Goal: Task Accomplishment & Management: Complete application form

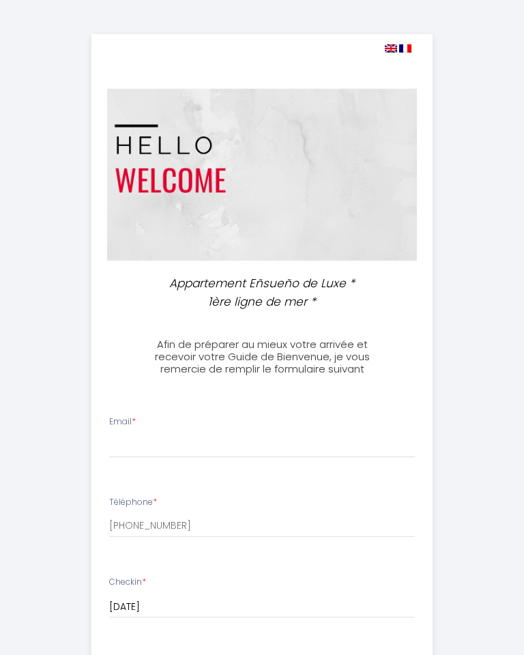
select select
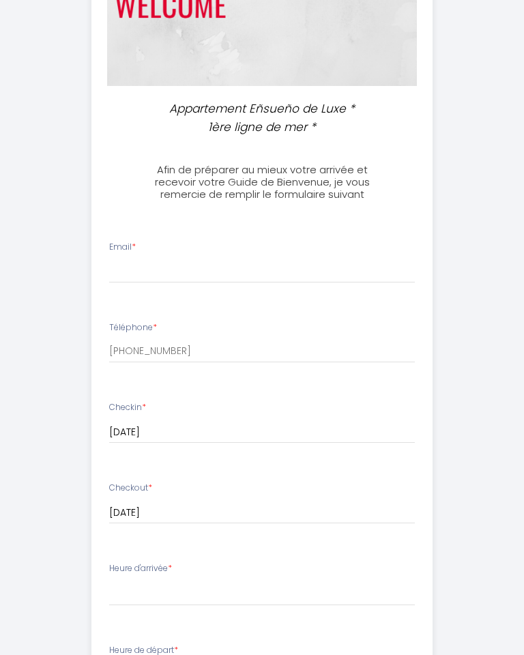
scroll to position [169, 0]
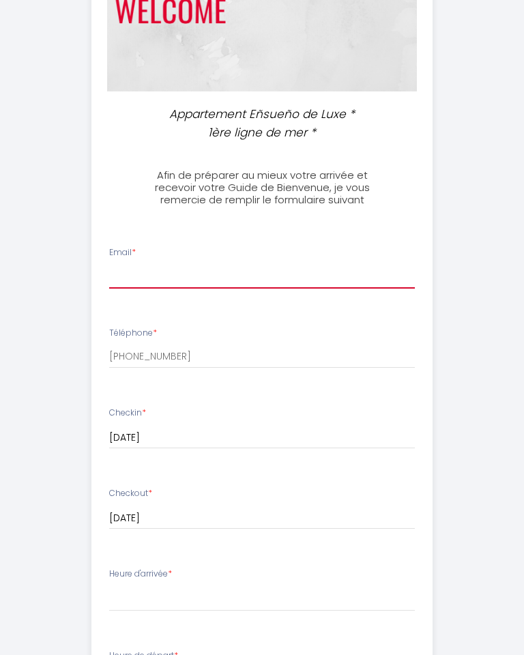
click at [149, 276] on input "Email *" at bounding box center [262, 276] width 306 height 25
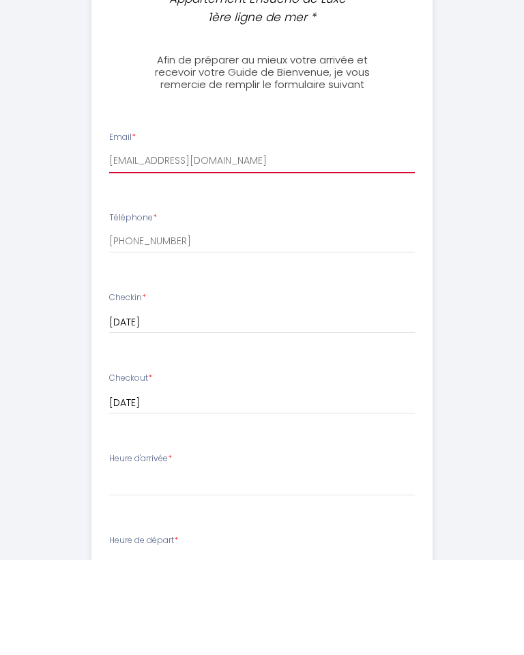
scroll to position [193, 0]
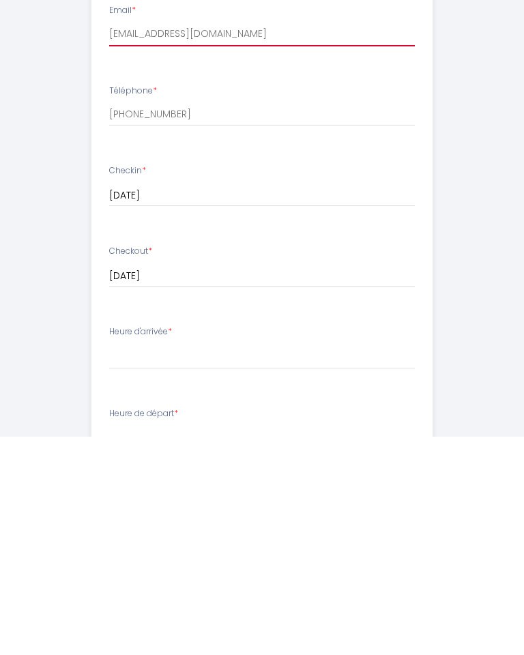
type input "[EMAIL_ADDRESS][DOMAIN_NAME]"
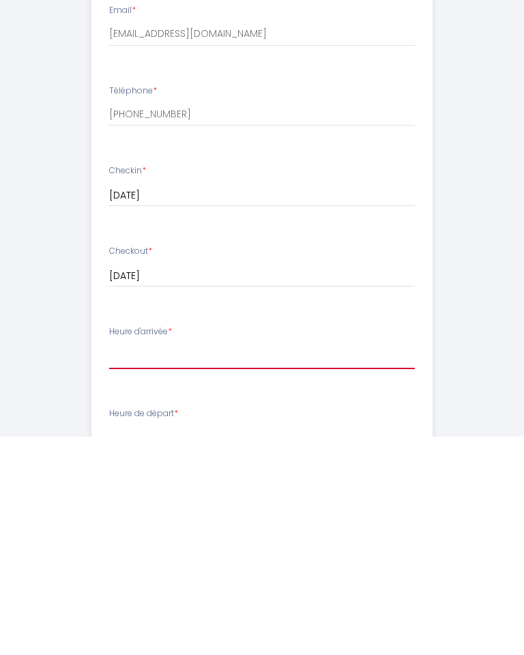
click at [148, 561] on select "15:00 15:30 16:00 16:30 17:00 17:30 18:00 18:30 19:00" at bounding box center [262, 574] width 306 height 26
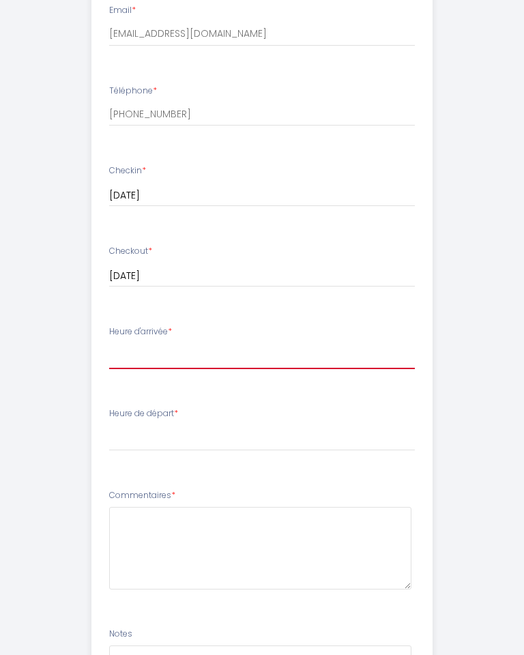
click at [339, 364] on select "15:00 15:30 16:00 16:30 17:00 17:30 18:00 18:30 19:00" at bounding box center [262, 356] width 306 height 26
select select "15:30"
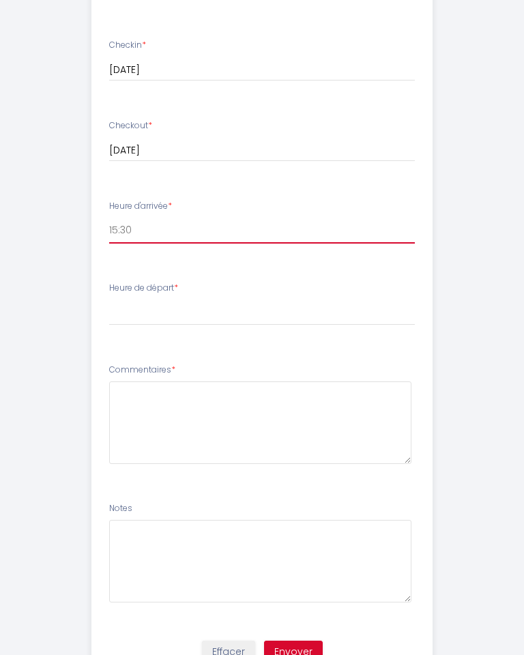
scroll to position [536, 0]
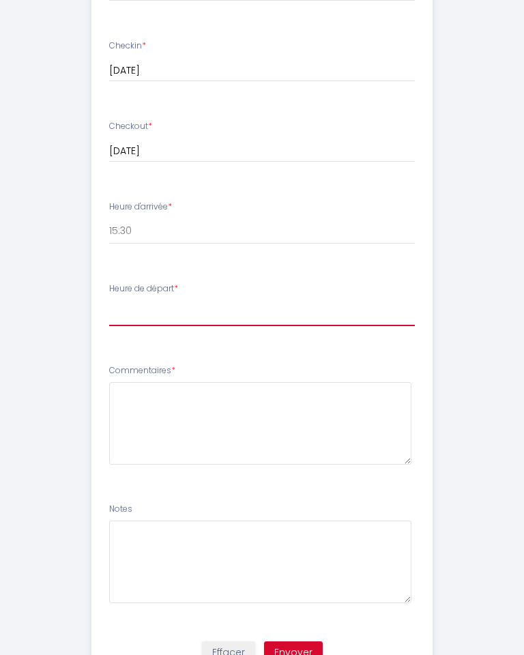
click at [145, 316] on select "00:00 00:30 01:00 01:30 02:00 02:30 03:00 03:30 04:00 04:30 05:00 05:30 06:00 0…" at bounding box center [262, 313] width 306 height 26
click at [175, 310] on select "00:00 00:30 01:00 01:30 02:00 02:30 03:00 03:30 04:00 04:30 05:00 05:30 06:00 0…" at bounding box center [262, 313] width 306 height 26
click at [209, 313] on select "00:00 00:30 01:00 01:30 02:00 02:30 03:00 03:30 04:00 04:30 05:00 05:30 06:00 0…" at bounding box center [262, 313] width 306 height 26
click at [192, 312] on select "00:00 00:30 01:00 01:30 02:00 02:30 03:00 03:30 04:00 04:30 05:00 05:30 06:00 0…" at bounding box center [262, 313] width 306 height 26
select select "10:00"
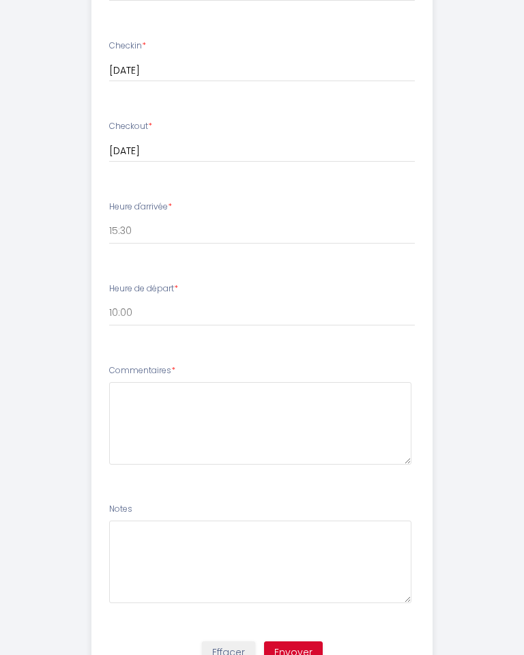
click at [299, 647] on button "Envoyer" at bounding box center [293, 652] width 59 height 23
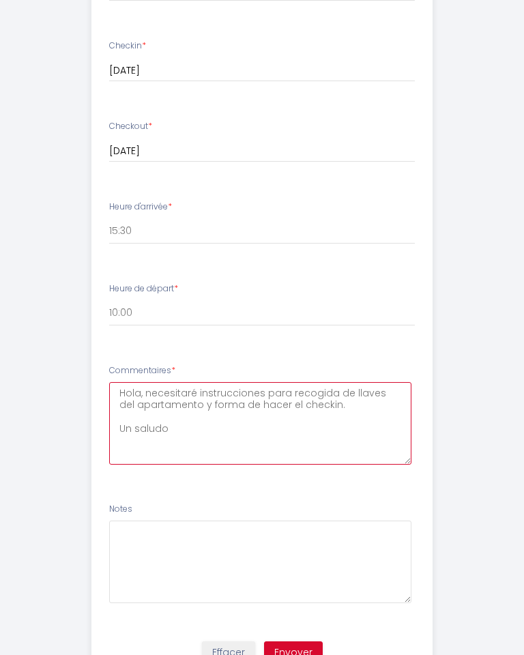
type textarea "Hola, necesitaré instrucciones para recogida de llaves del apartamento y forma …"
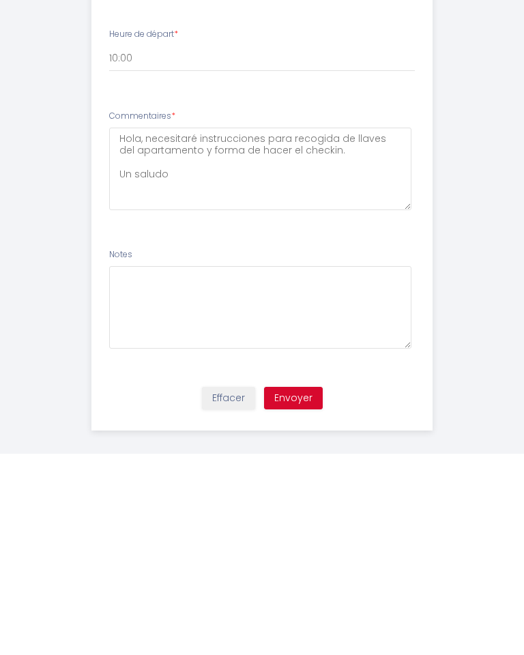
click at [291, 588] on button "Envoyer" at bounding box center [293, 599] width 59 height 23
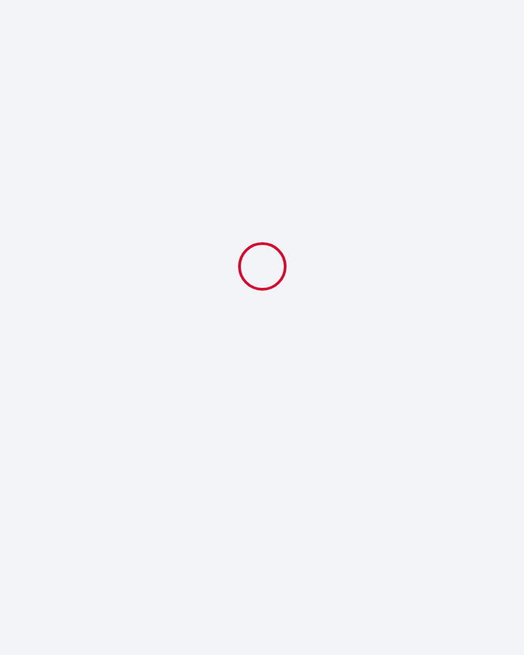
select select "15:30"
select select "10:00"
